Goal: Information Seeking & Learning: Learn about a topic

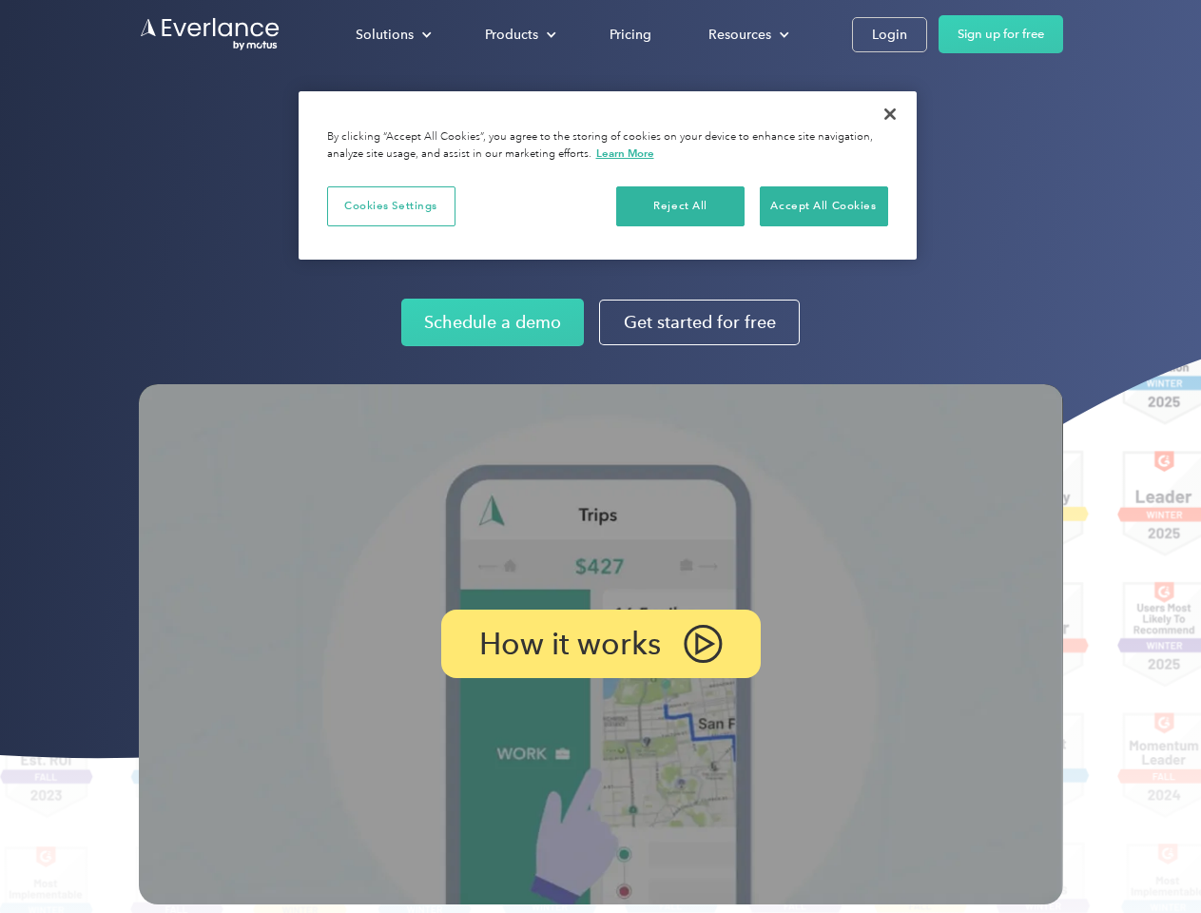
click at [600, 456] on img at bounding box center [601, 644] width 924 height 520
click at [393, 34] on div "Solutions" at bounding box center [385, 35] width 58 height 24
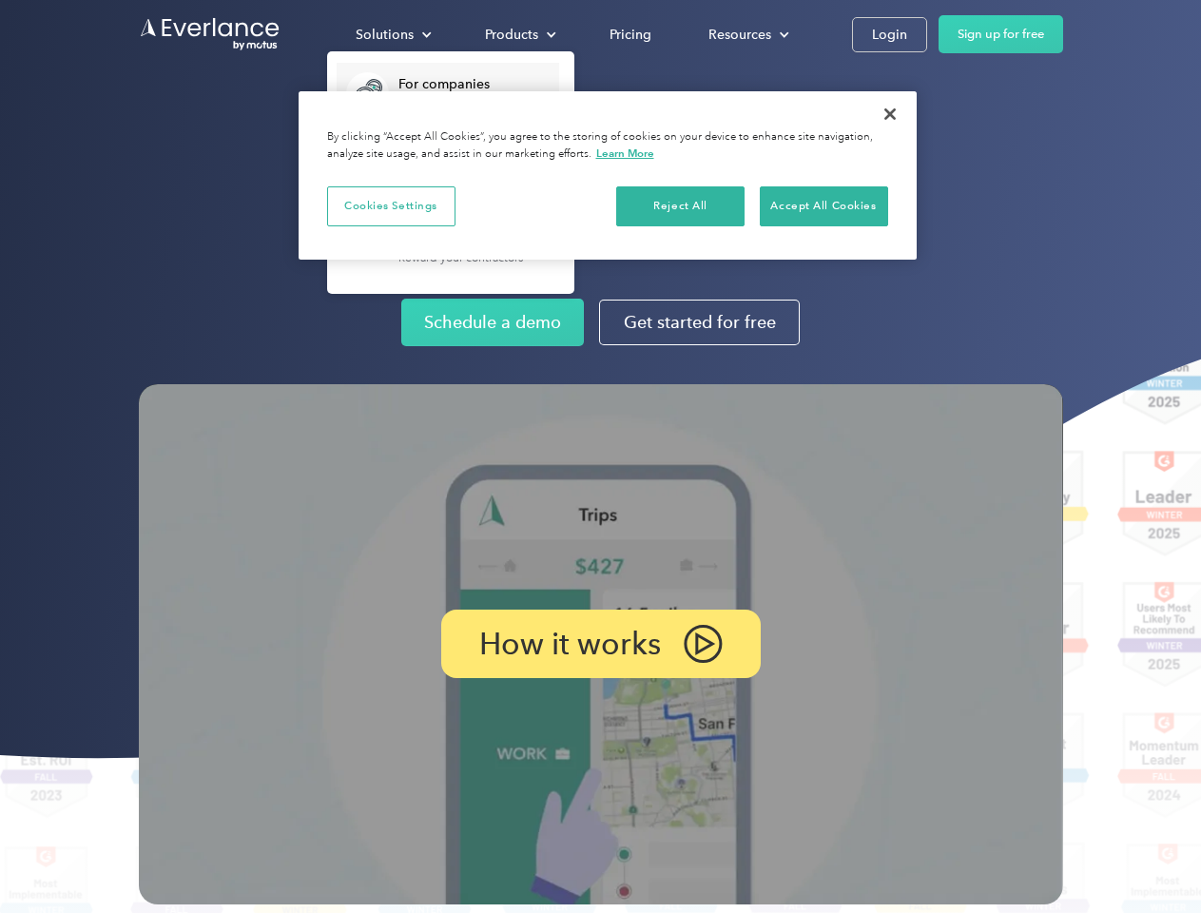
click at [518, 34] on div "Products" at bounding box center [511, 35] width 53 height 24
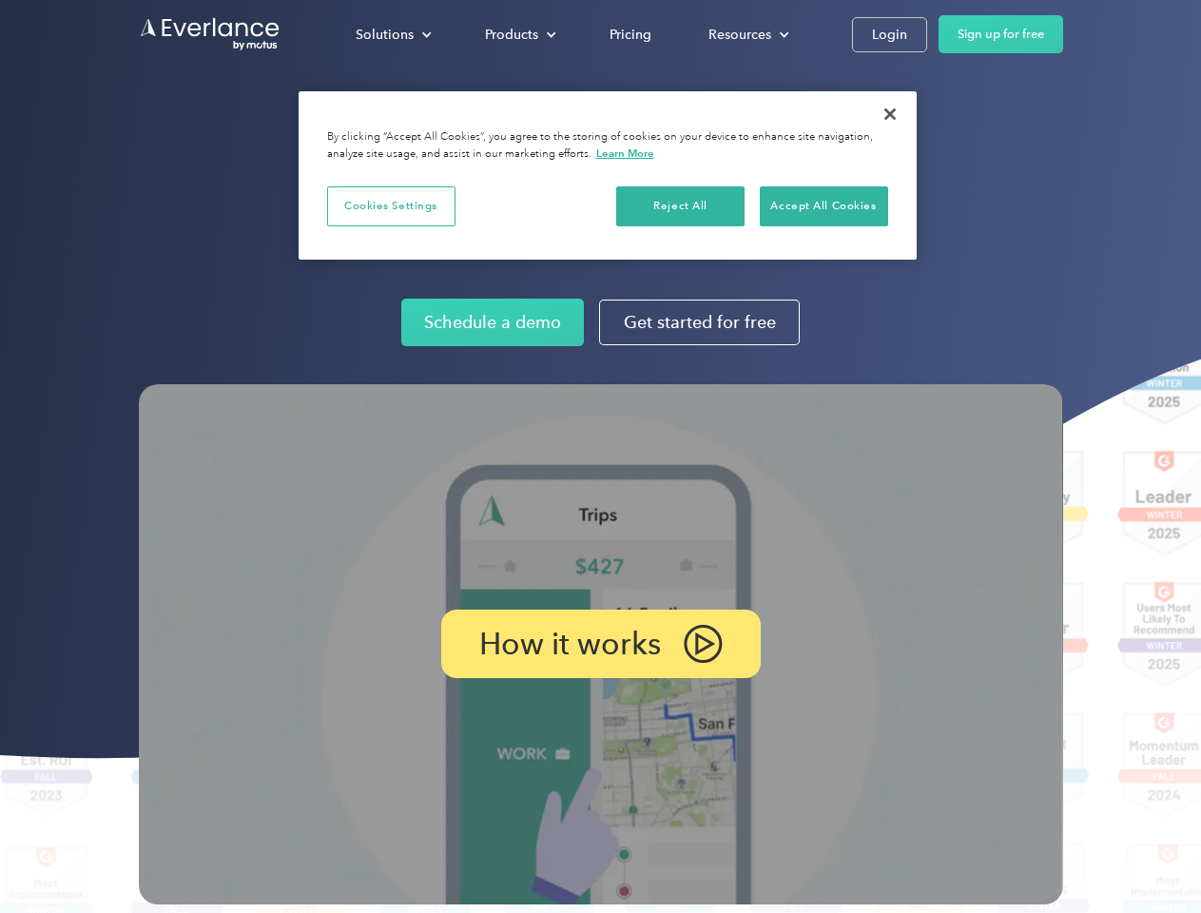
click at [746, 34] on div "Resources" at bounding box center [739, 35] width 63 height 24
click at [600, 644] on p "How it works" at bounding box center [570, 643] width 182 height 23
click at [391, 205] on button "Cookies Settings" at bounding box center [391, 206] width 128 height 40
click at [0, 0] on div "When you visit any website, it may store or retrieve information on your browse…" at bounding box center [0, 0] width 0 height 0
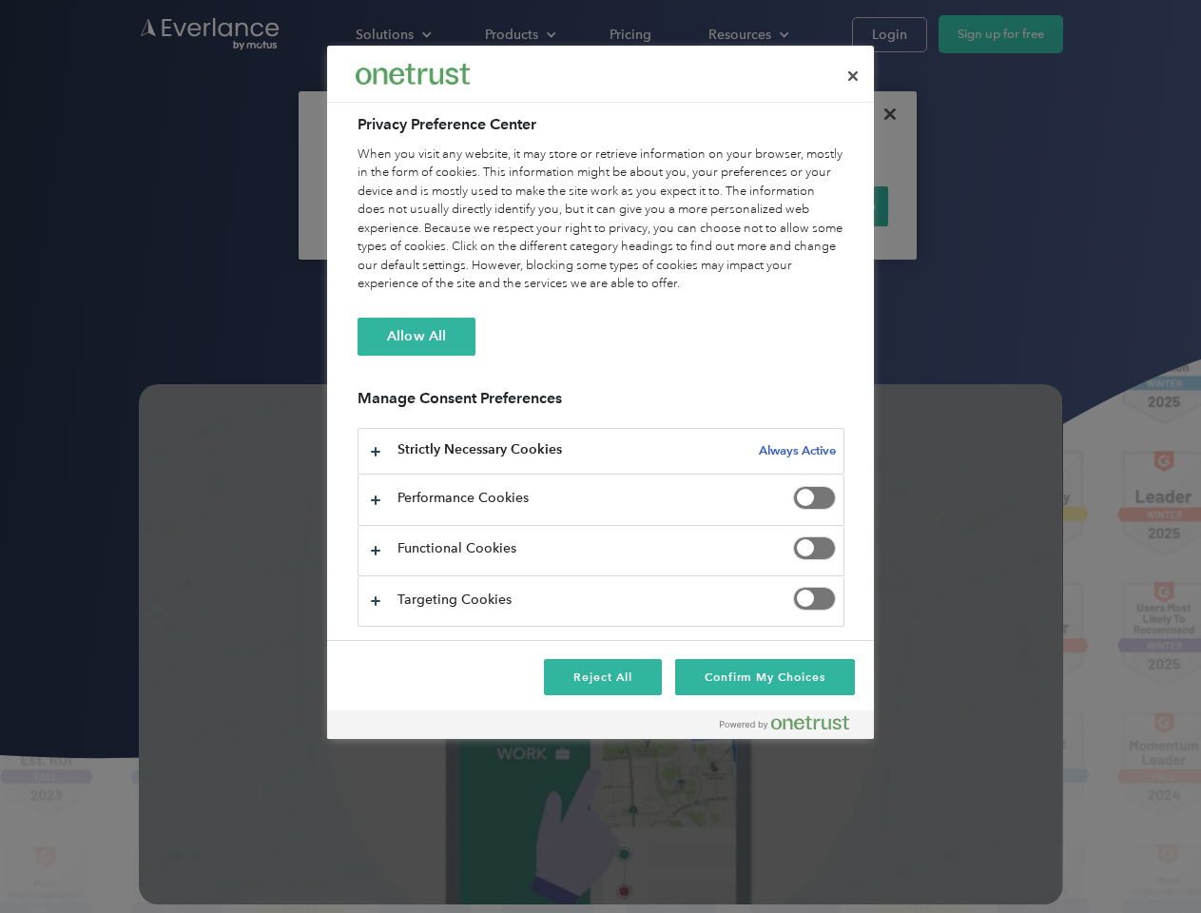
click at [824, 205] on div "When you visit any website, it may store or retrieve information on your browse…" at bounding box center [601, 219] width 487 height 148
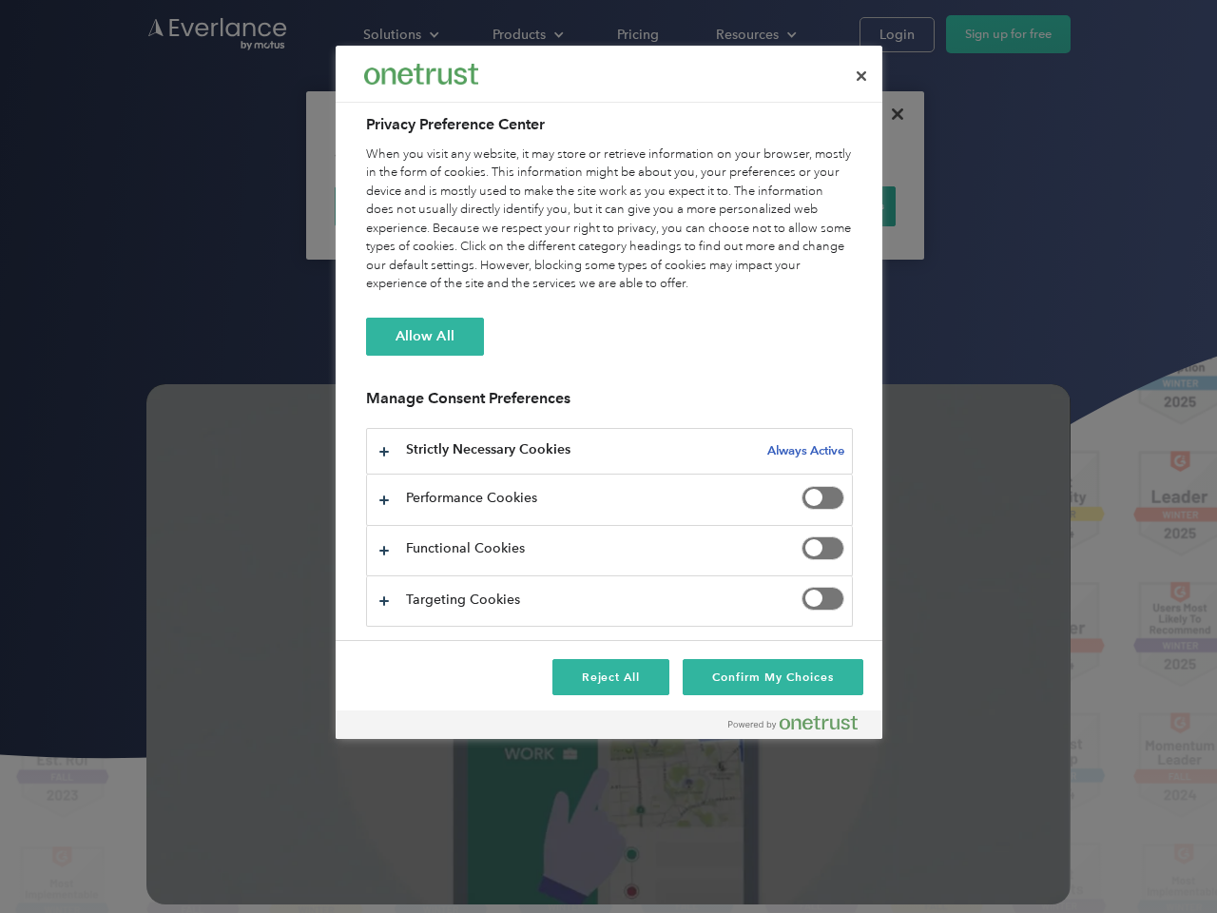
click at [890, 114] on div at bounding box center [608, 456] width 1217 height 913
